Goal: Task Accomplishment & Management: Use online tool/utility

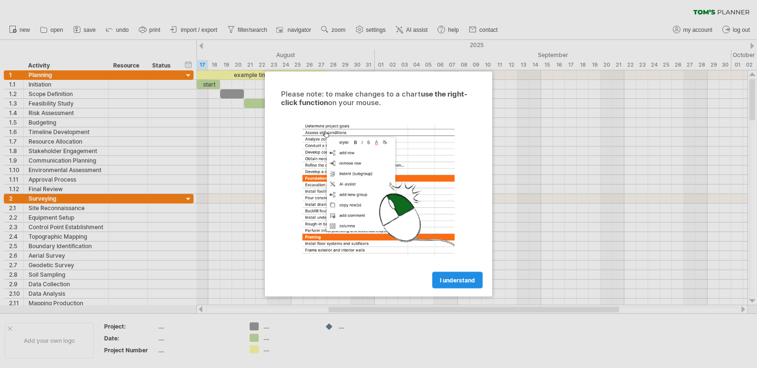
click at [460, 277] on span "I understand" at bounding box center [457, 280] width 35 height 7
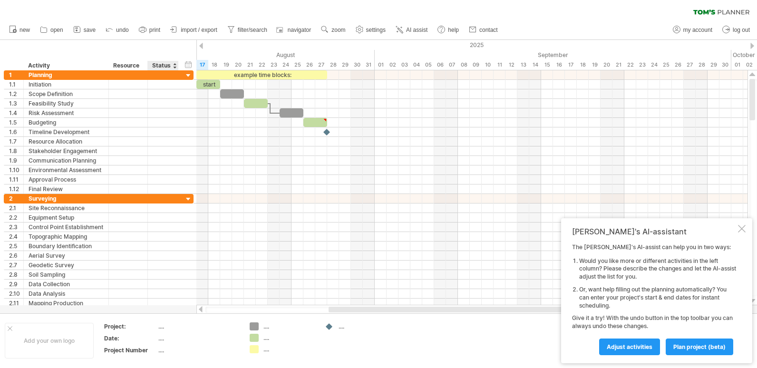
click at [158, 67] on div "Status" at bounding box center [162, 66] width 21 height 10
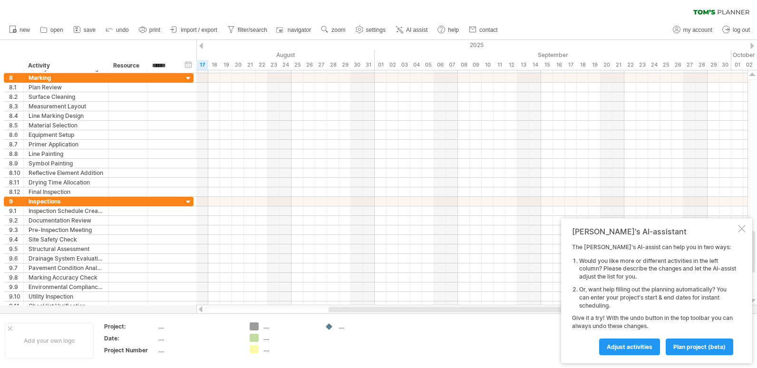
click at [624, 337] on div "Adjust activities plan project (beta)" at bounding box center [654, 343] width 164 height 24
click at [624, 342] on link "Adjust activities" at bounding box center [629, 347] width 61 height 17
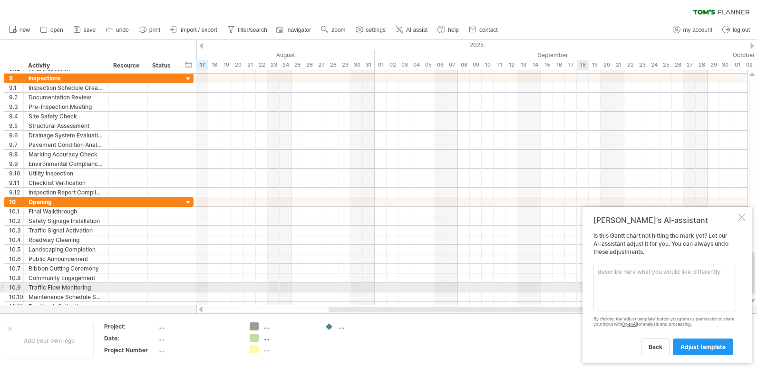
click at [633, 290] on textarea at bounding box center [665, 288] width 143 height 48
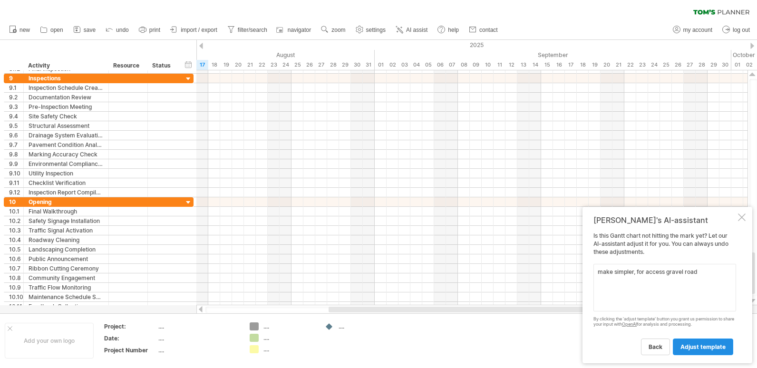
type textarea "make simpler, for access gravel road"
click at [692, 347] on span "adjust template" at bounding box center [703, 346] width 45 height 7
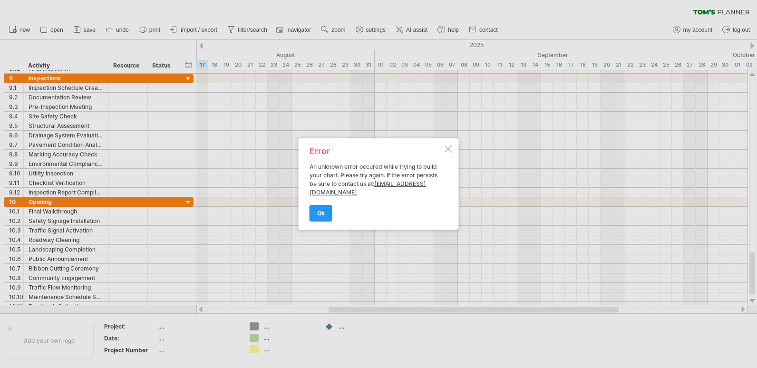
click at [312, 162] on div "Error An unknown error occured while trying to build your chart. Please try aga…" at bounding box center [376, 184] width 133 height 74
click at [323, 208] on link "ok" at bounding box center [321, 213] width 23 height 17
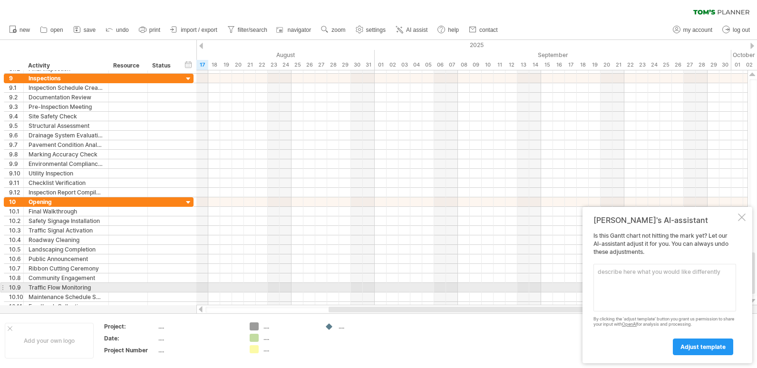
click at [708, 291] on textarea at bounding box center [665, 288] width 143 height 48
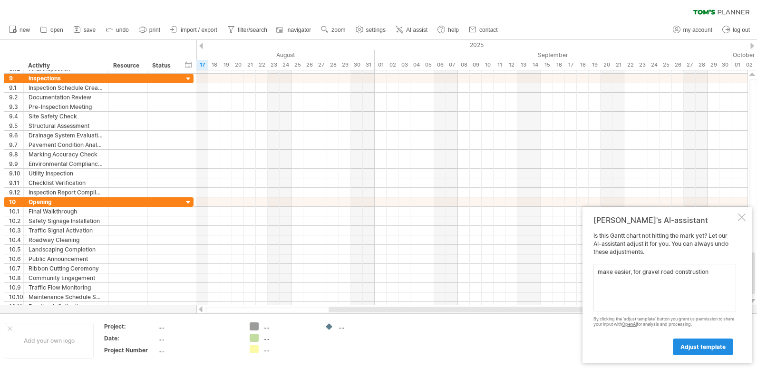
type textarea "make easier, for gravel road construstion"
click at [714, 344] on span "adjust template" at bounding box center [703, 346] width 45 height 7
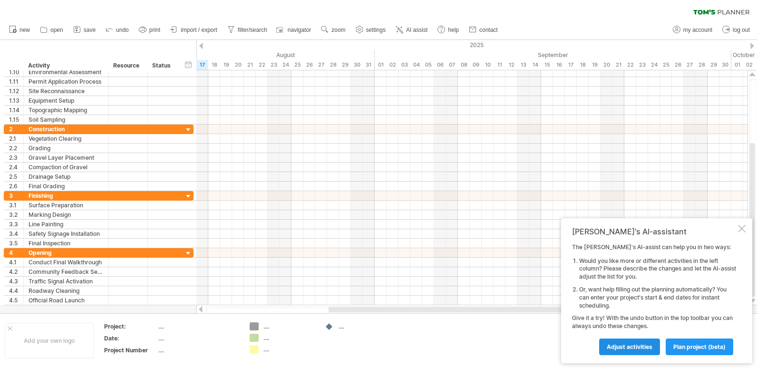
click at [628, 347] on span "Adjust activities" at bounding box center [630, 346] width 46 height 7
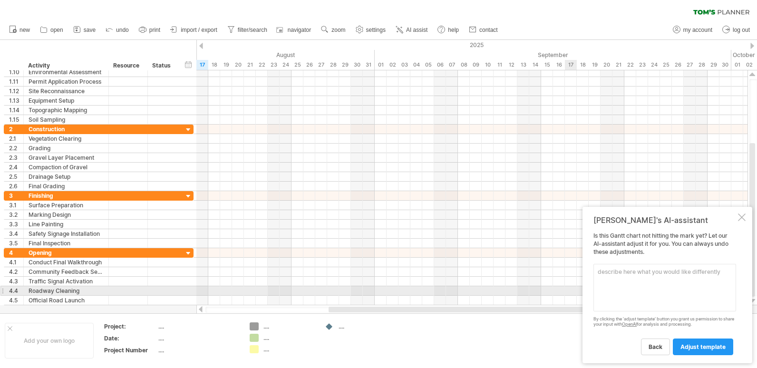
click at [616, 287] on textarea at bounding box center [665, 288] width 143 height 48
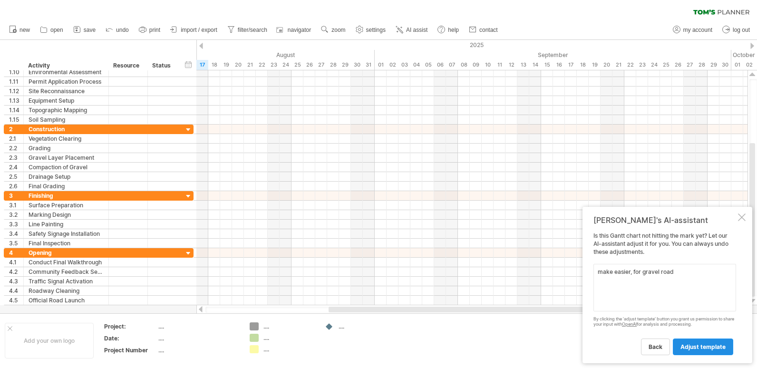
type textarea "make easier, for gravel road"
click at [718, 352] on link "adjust template" at bounding box center [703, 347] width 60 height 17
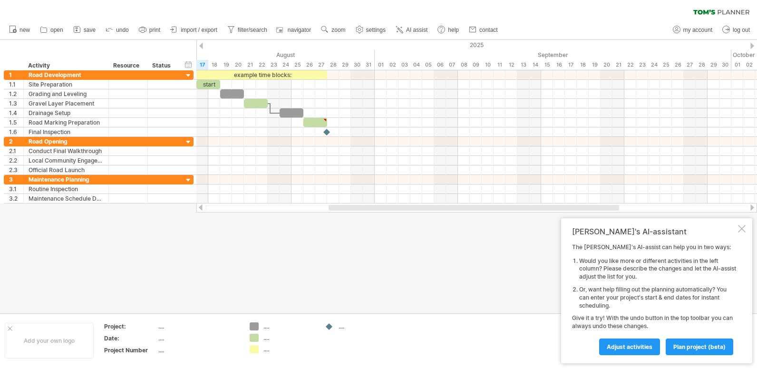
click at [742, 230] on div at bounding box center [742, 229] width 8 height 8
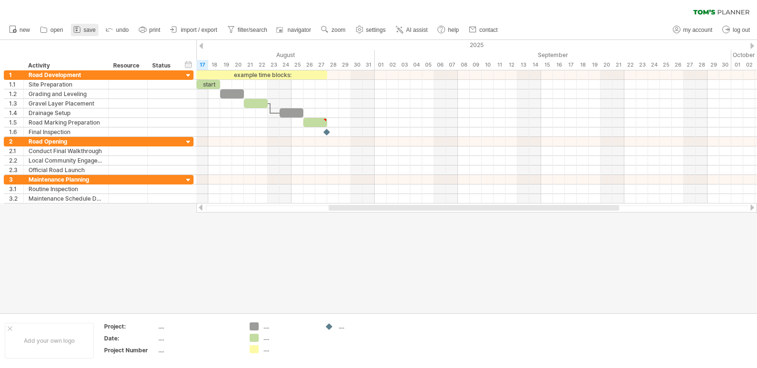
click at [85, 33] on link "save" at bounding box center [85, 30] width 28 height 12
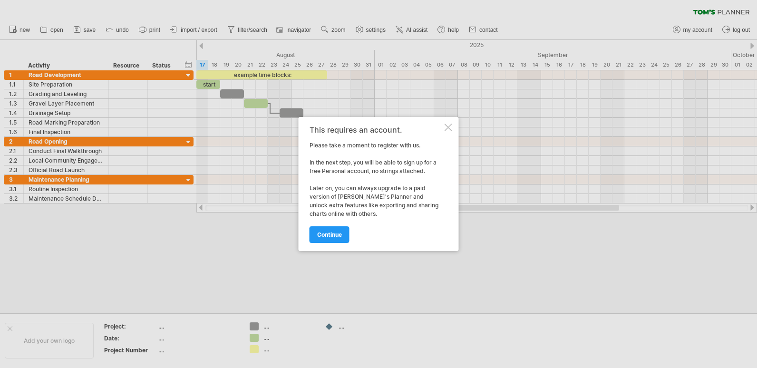
click at [450, 129] on div at bounding box center [449, 128] width 8 height 8
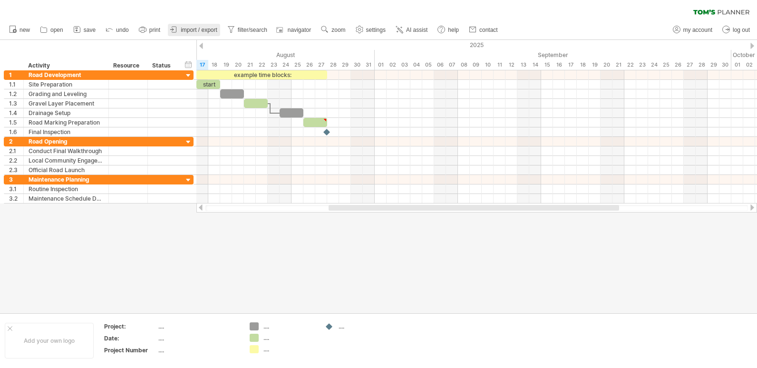
click at [218, 31] on link "import / export" at bounding box center [194, 30] width 52 height 12
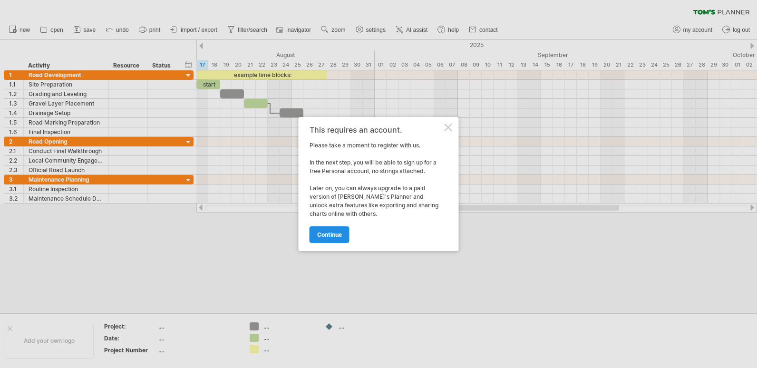
click at [336, 236] on span "continue" at bounding box center [329, 234] width 25 height 7
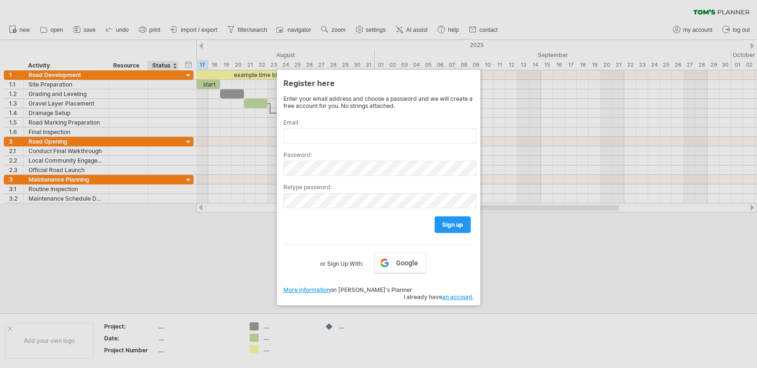
click at [161, 219] on div at bounding box center [378, 184] width 757 height 368
click at [183, 138] on div at bounding box center [378, 184] width 757 height 368
click at [452, 294] on link "an account" at bounding box center [457, 297] width 30 height 7
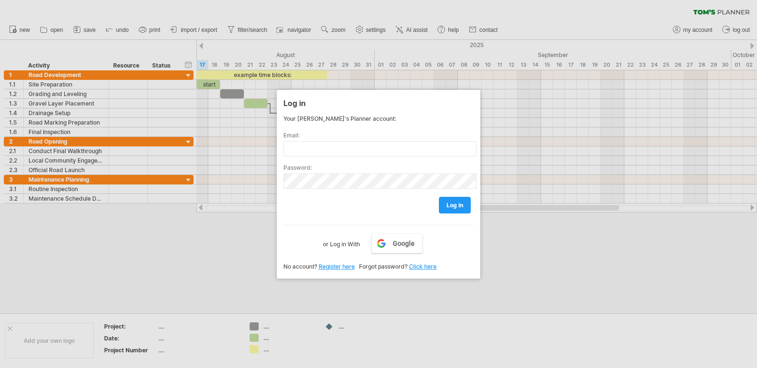
click at [350, 265] on link "Register here" at bounding box center [337, 266] width 36 height 7
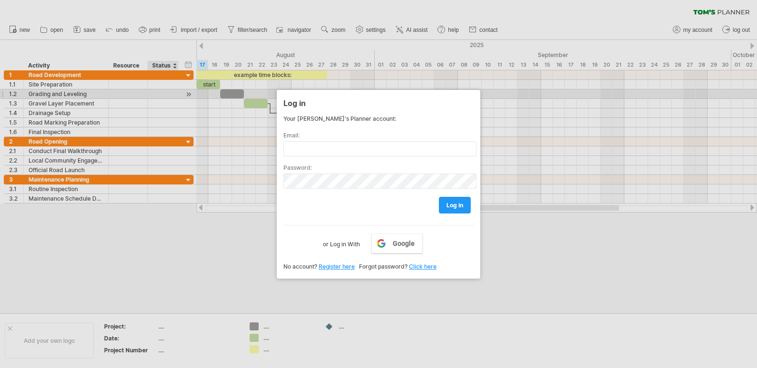
click at [186, 98] on div at bounding box center [378, 184] width 757 height 368
click at [186, 96] on div at bounding box center [378, 184] width 757 height 368
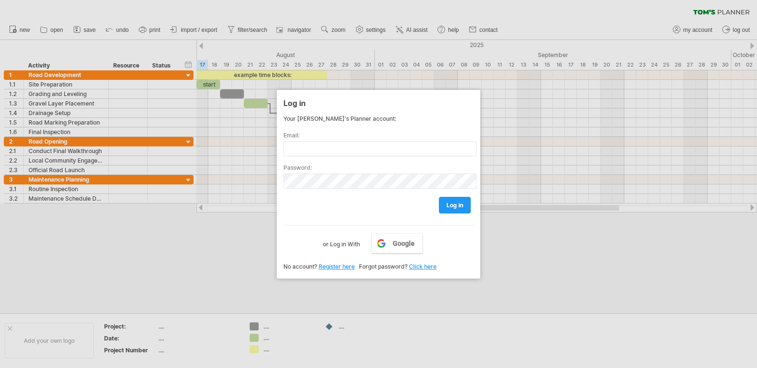
click at [262, 53] on div at bounding box center [378, 184] width 757 height 368
drag, startPoint x: 262, startPoint y: 53, endPoint x: 326, endPoint y: -27, distance: 102.9
click at [326, 0] on html "progress(100%) Trying to reach [DOMAIN_NAME] Connected again... 0% clear filter…" at bounding box center [378, 185] width 757 height 370
click at [547, 10] on div at bounding box center [378, 184] width 757 height 368
click at [338, 266] on link "Register here" at bounding box center [337, 266] width 36 height 7
